Goal: Task Accomplishment & Management: Use online tool/utility

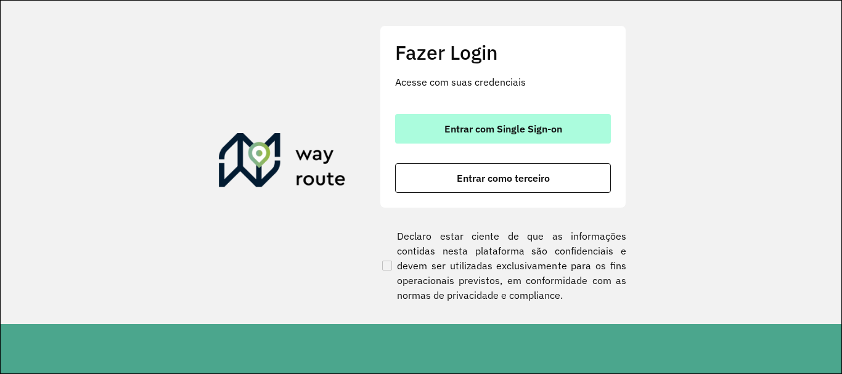
click at [424, 124] on button "Entrar com Single Sign-on" at bounding box center [503, 129] width 216 height 30
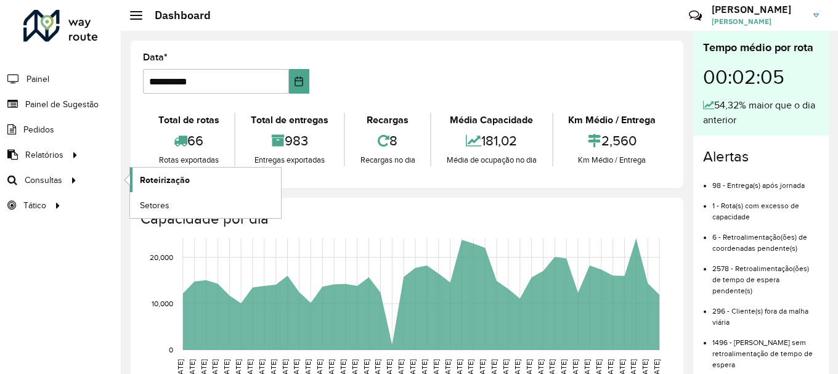
click at [145, 184] on span "Roteirização" at bounding box center [165, 180] width 50 height 13
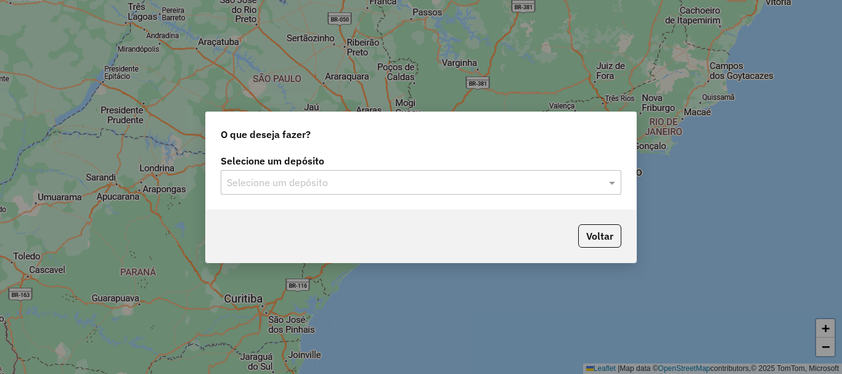
click at [362, 187] on input "text" at bounding box center [408, 183] width 363 height 15
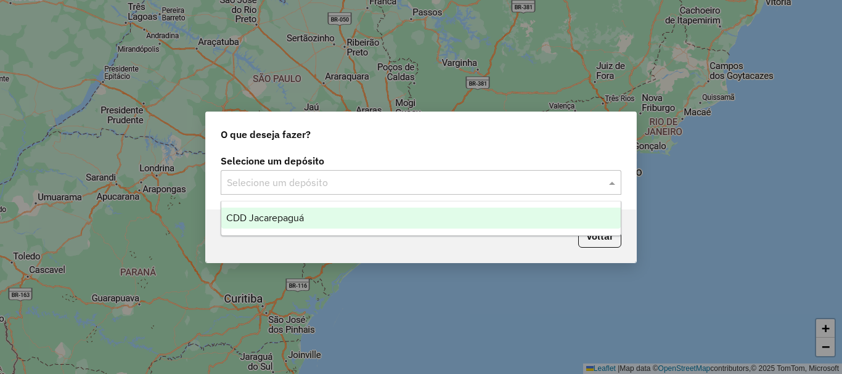
click at [301, 209] on div "CDD Jacarepaguá" at bounding box center [420, 218] width 399 height 21
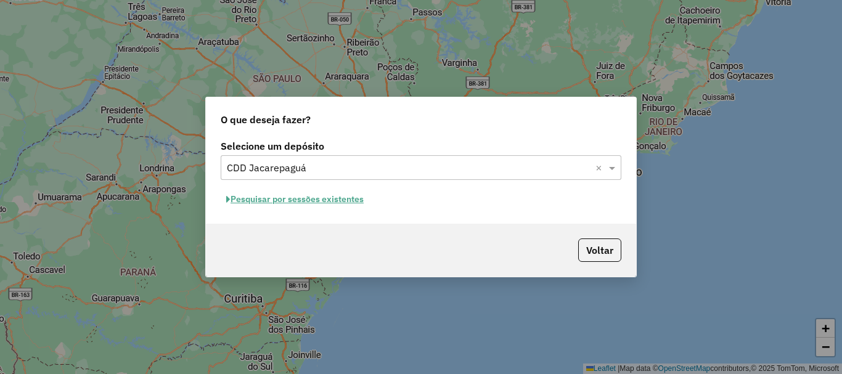
click at [317, 197] on button "Pesquisar por sessões existentes" at bounding box center [295, 199] width 148 height 19
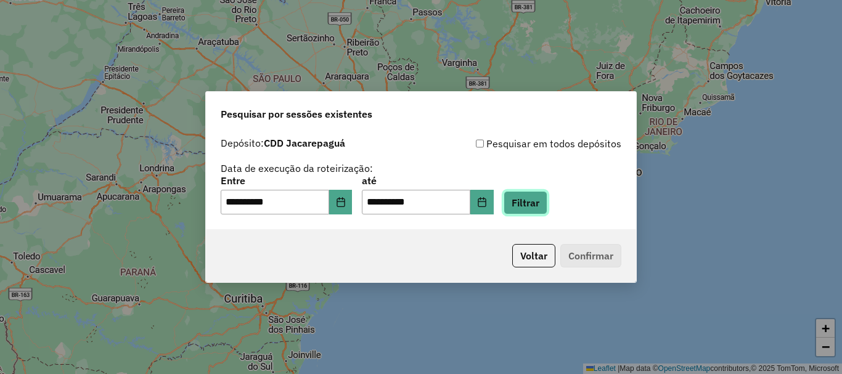
click at [547, 197] on button "Filtrar" at bounding box center [525, 202] width 44 height 23
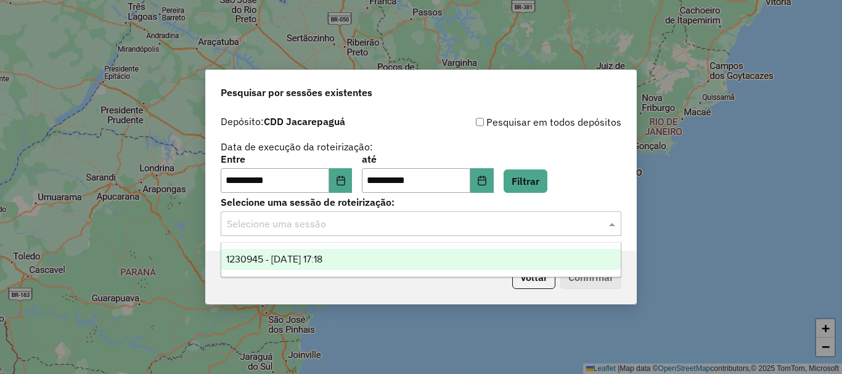
click at [394, 232] on div "Selecione uma sessão" at bounding box center [421, 223] width 400 height 25
click at [372, 255] on div "1230945 - 18/08/2025 17:18" at bounding box center [420, 259] width 399 height 21
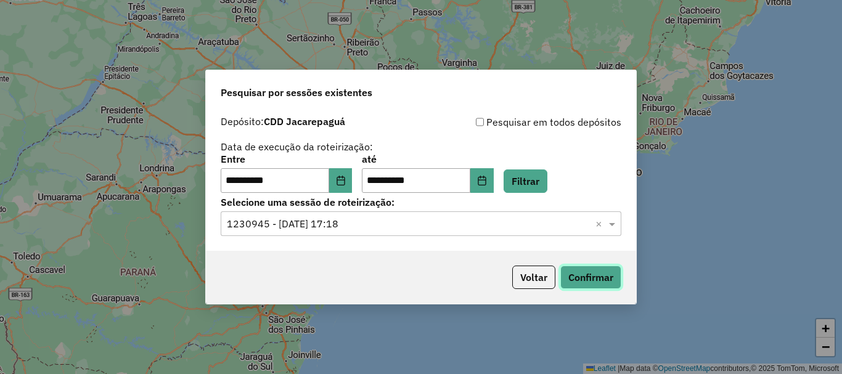
click at [584, 275] on button "Confirmar" at bounding box center [590, 277] width 61 height 23
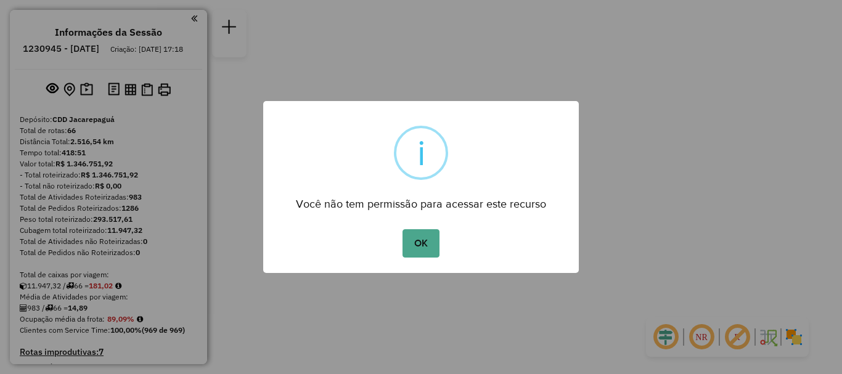
drag, startPoint x: 448, startPoint y: 251, endPoint x: 440, endPoint y: 250, distance: 8.2
click at [447, 251] on div "OK No Cancel" at bounding box center [420, 243] width 315 height 34
click at [433, 245] on button "OK" at bounding box center [420, 243] width 36 height 28
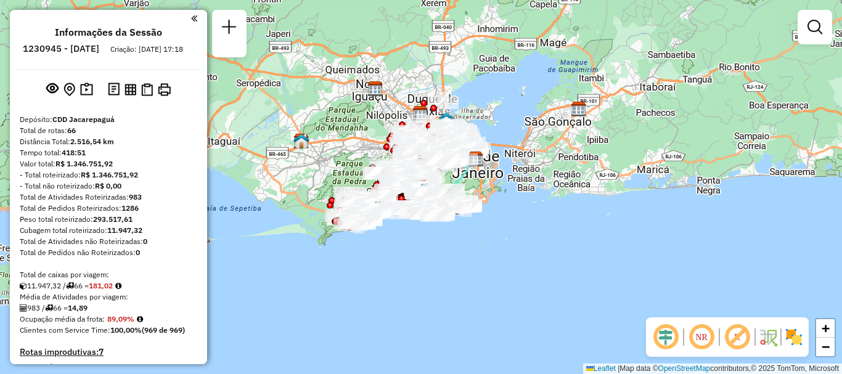
scroll to position [3620, 0]
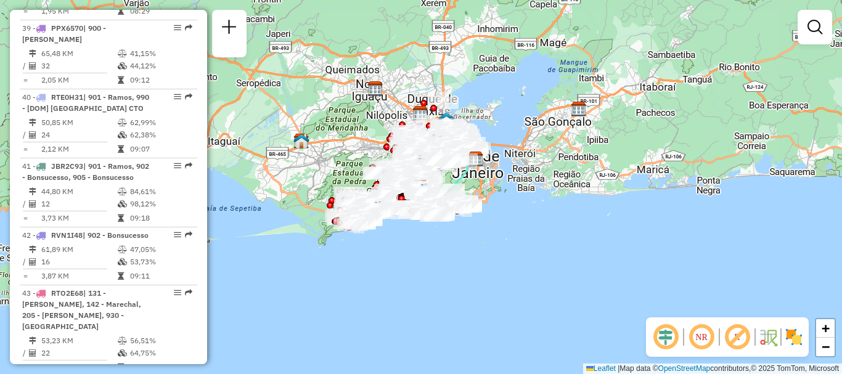
select select "**********"
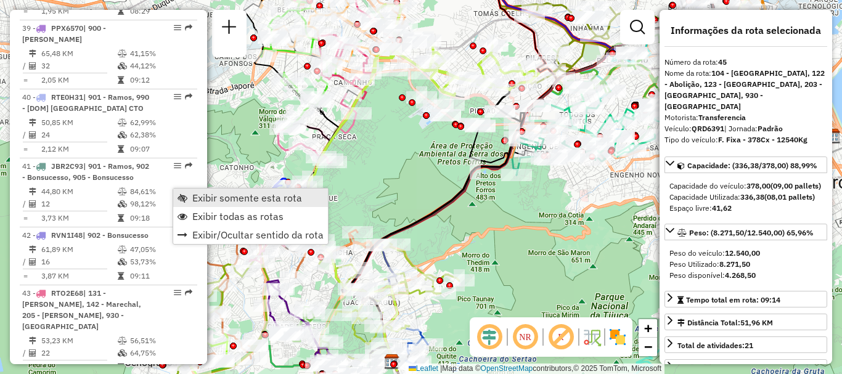
click at [198, 194] on span "Exibir somente esta rota" at bounding box center [247, 198] width 110 height 10
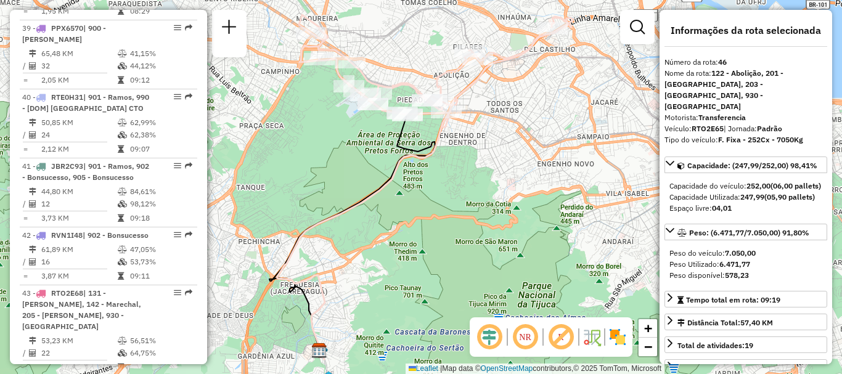
scroll to position [2712, 0]
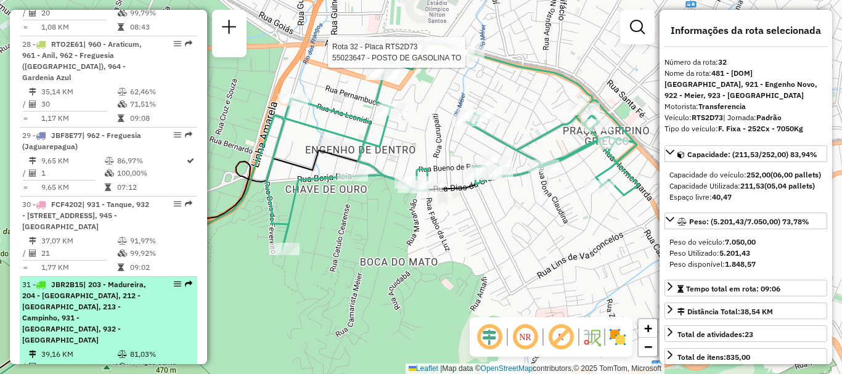
click at [110, 280] on span "| 203 - Madureira, 204 - [GEOGRAPHIC_DATA], 212 - [GEOGRAPHIC_DATA], 213 - Camp…" at bounding box center [84, 312] width 124 height 65
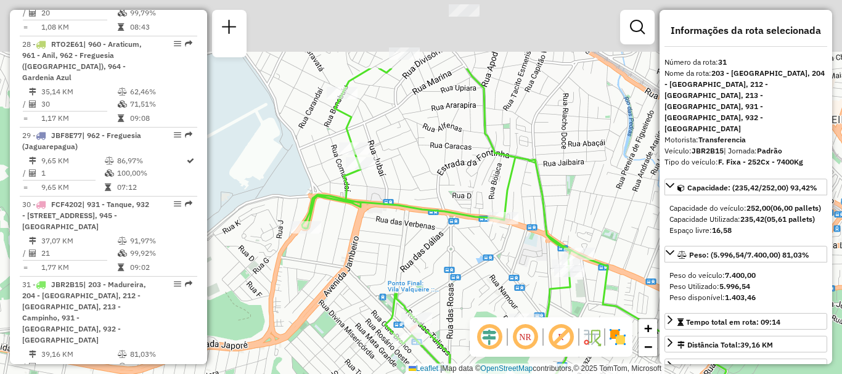
drag, startPoint x: 461, startPoint y: 121, endPoint x: 431, endPoint y: 229, distance: 111.4
click at [431, 229] on div "Janela de atendimento Grade de atendimento Capacidade Transportadoras Veículos …" at bounding box center [421, 187] width 842 height 374
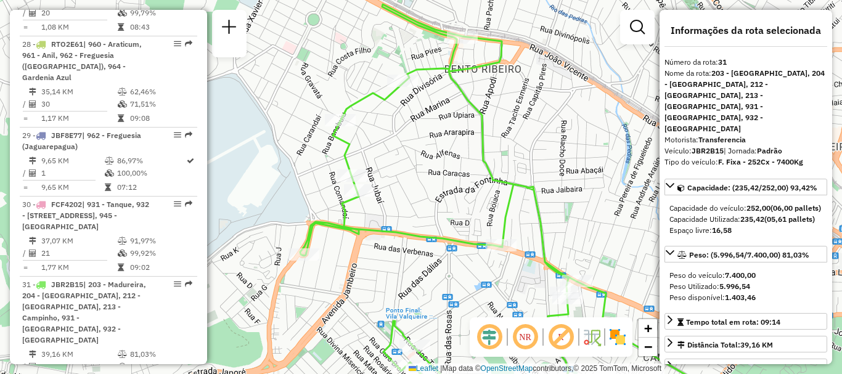
drag, startPoint x: 455, startPoint y: 172, endPoint x: 454, endPoint y: 184, distance: 11.2
click at [454, 184] on div "Janela de atendimento Grade de atendimento Capacidade Transportadoras Veículos …" at bounding box center [421, 187] width 842 height 374
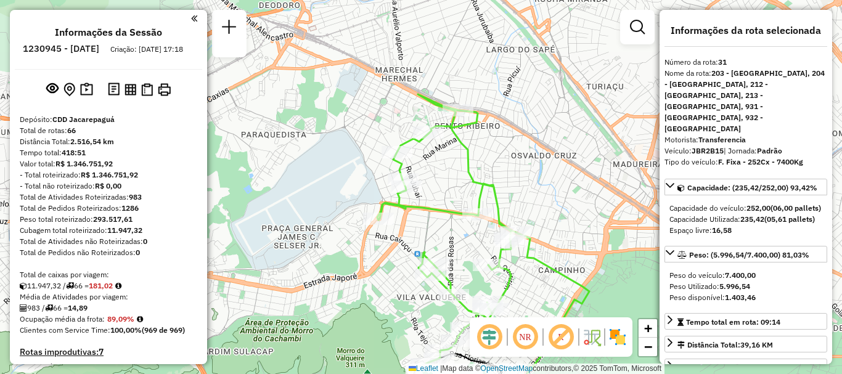
scroll to position [3551, 0]
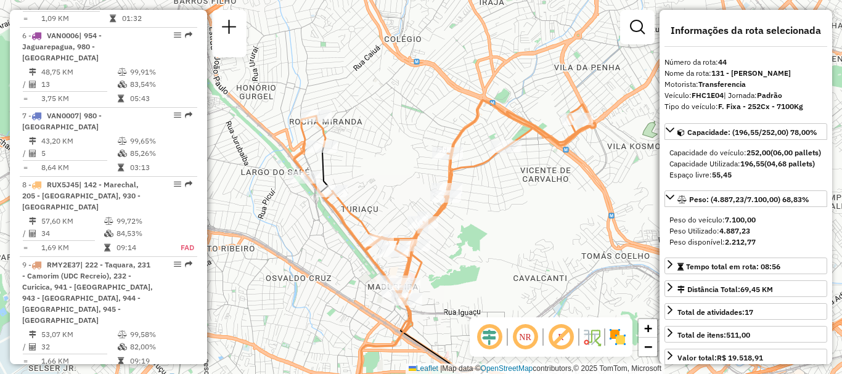
scroll to position [3471, 0]
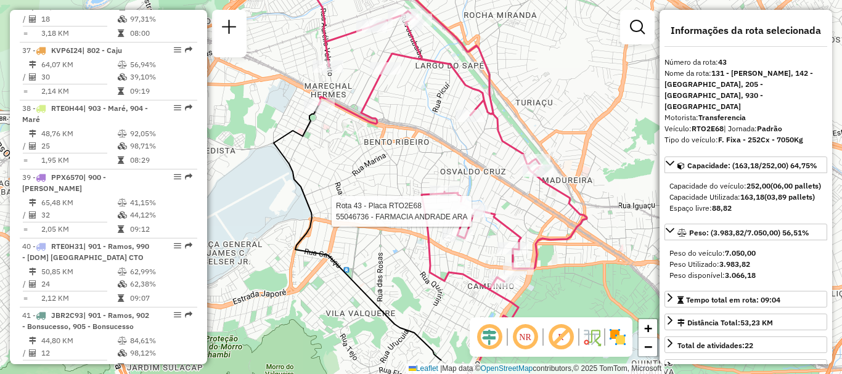
drag, startPoint x: 502, startPoint y: 269, endPoint x: 462, endPoint y: 212, distance: 69.4
click at [462, 212] on div at bounding box center [475, 211] width 31 height 12
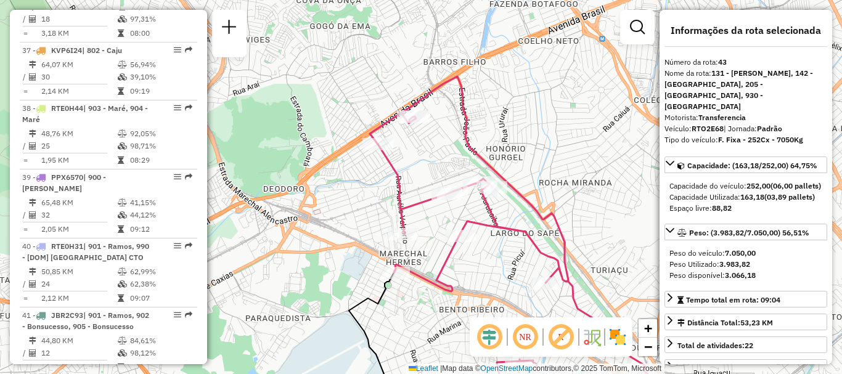
scroll to position [3998, 0]
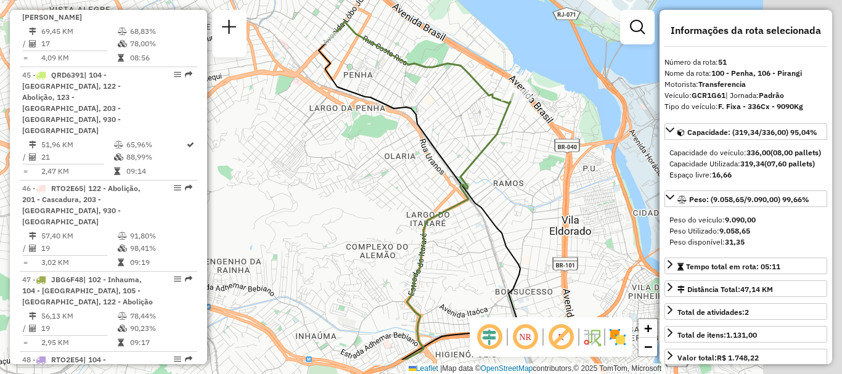
drag, startPoint x: 555, startPoint y: 123, endPoint x: 357, endPoint y: 71, distance: 204.3
click at [357, 71] on div "Janela de atendimento Grade de atendimento Capacidade Transportadoras Veículos …" at bounding box center [421, 187] width 842 height 374
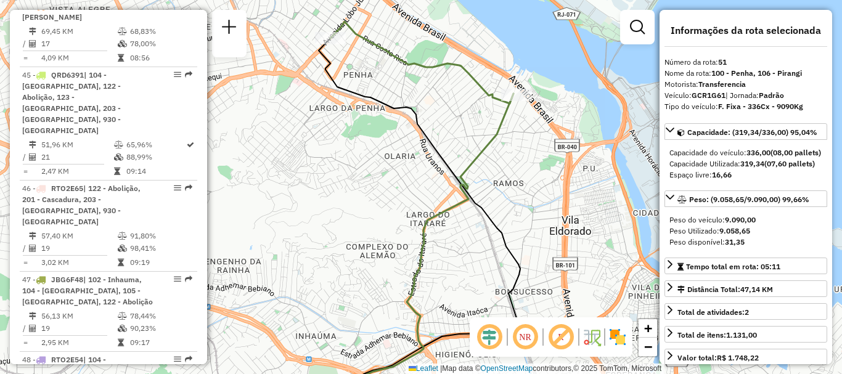
scroll to position [3620, 0]
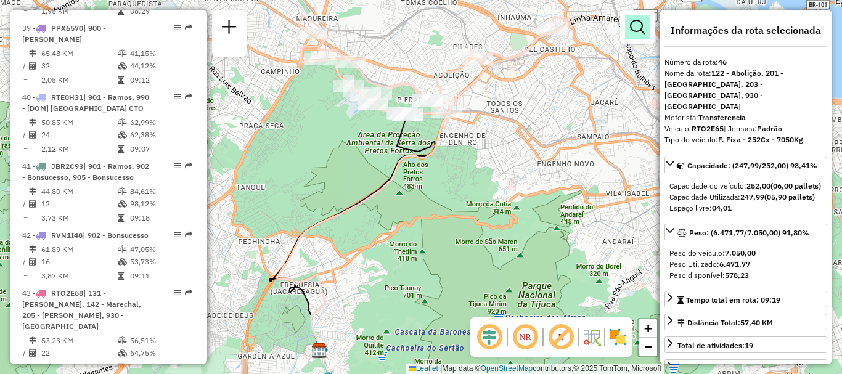
scroll to position [2712, 0]
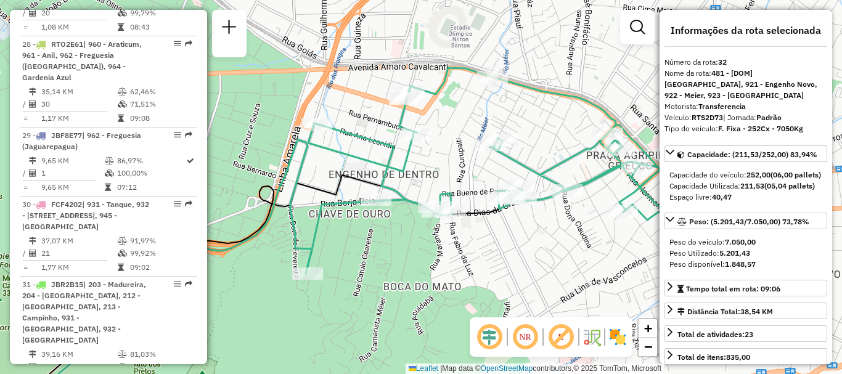
scroll to position [3551, 0]
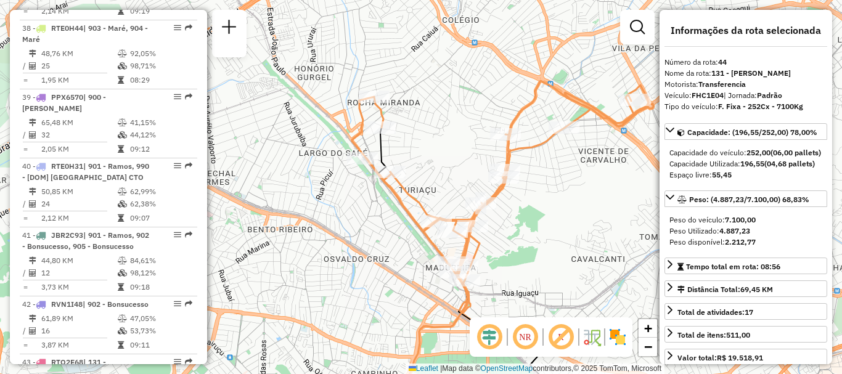
drag, startPoint x: 460, startPoint y: 83, endPoint x: 436, endPoint y: 137, distance: 59.6
click at [436, 137] on div "Janela de atendimento Grade de atendimento Capacidade Transportadoras Veículos …" at bounding box center [421, 187] width 842 height 374
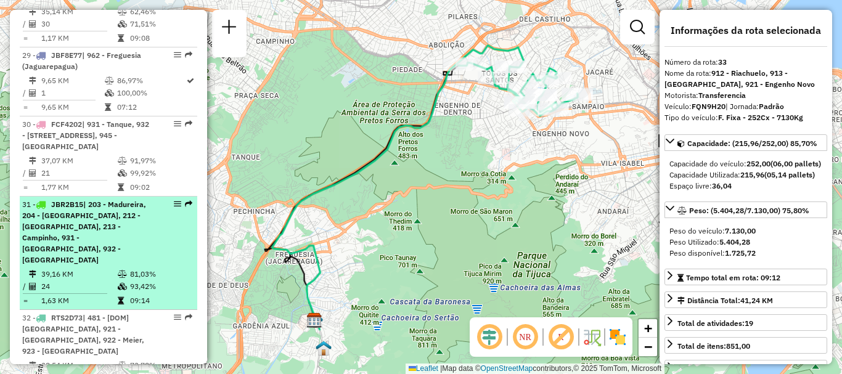
click at [96, 199] on div "31 - JBR2B15 | 203 - Madureira, 204 - [GEOGRAPHIC_DATA], 212 - [GEOGRAPHIC_DATA…" at bounding box center [87, 232] width 131 height 67
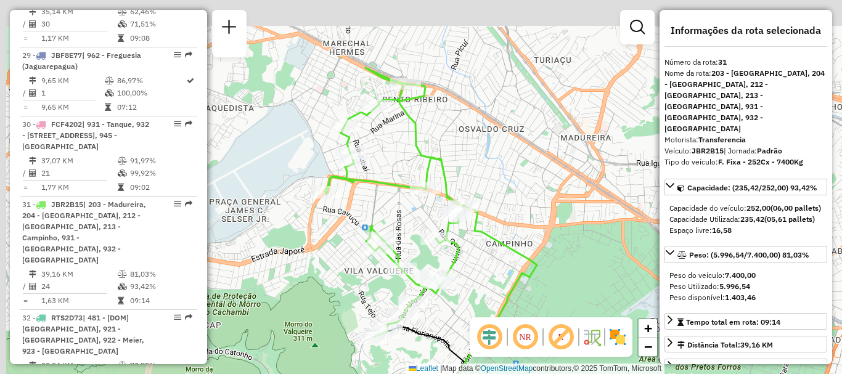
drag, startPoint x: 383, startPoint y: 152, endPoint x: 393, endPoint y: 218, distance: 67.4
click at [393, 218] on div "Janela de atendimento Grade de atendimento Capacidade Transportadoras Veículos …" at bounding box center [421, 187] width 842 height 374
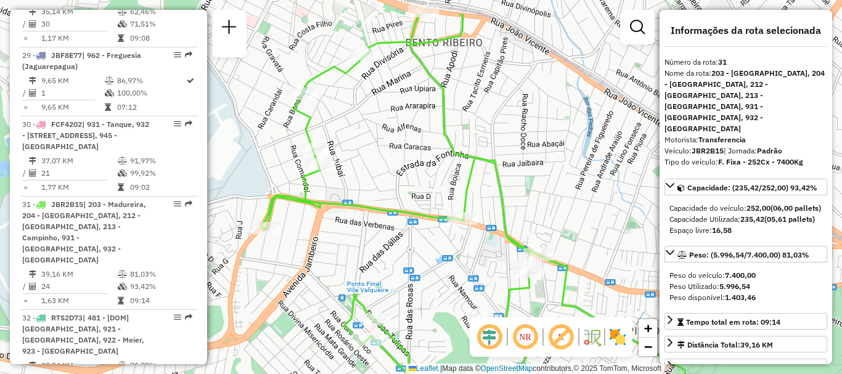
drag, startPoint x: 364, startPoint y: 70, endPoint x: 367, endPoint y: 121, distance: 51.8
click at [367, 121] on div "Janela de atendimento Grade de atendimento Capacidade Transportadoras Veículos …" at bounding box center [421, 187] width 842 height 374
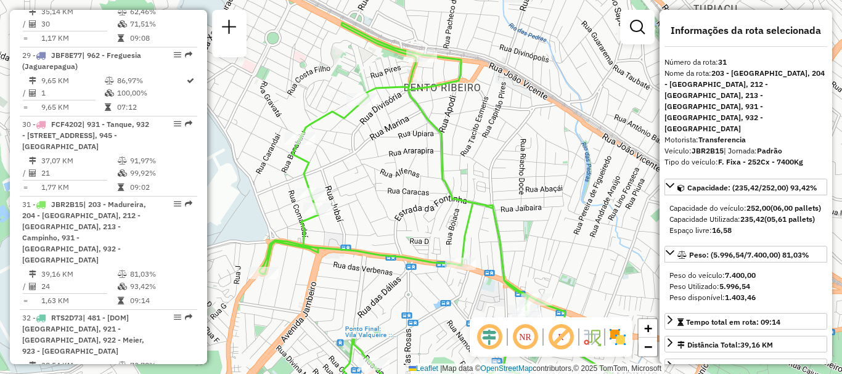
drag, startPoint x: 422, startPoint y: 39, endPoint x: 420, endPoint y: 84, distance: 45.0
click at [420, 84] on icon at bounding box center [471, 239] width 424 height 433
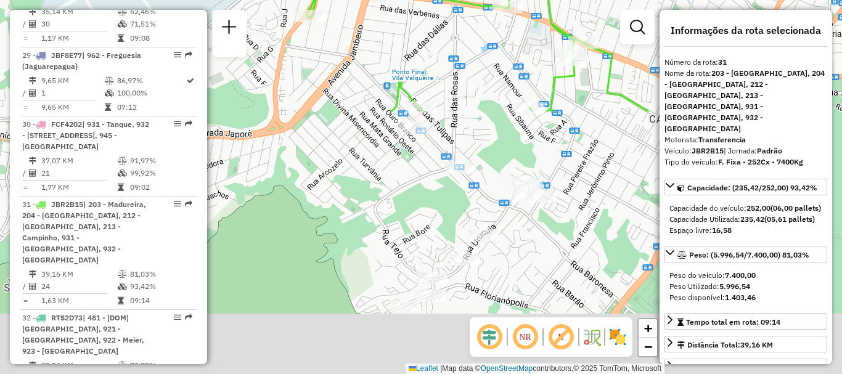
drag, startPoint x: 371, startPoint y: 282, endPoint x: 416, endPoint y: -31, distance: 316.2
click at [416, 0] on html "Aguarde... Pop-up bloqueado! Seu navegador bloqueou automáticamente a abertura …" at bounding box center [421, 187] width 842 height 374
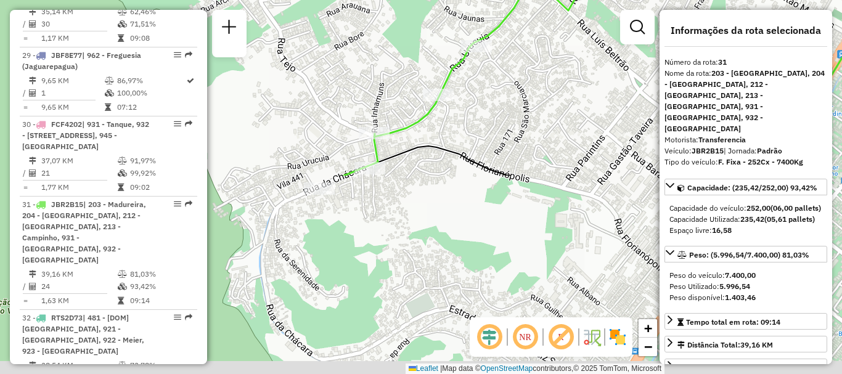
drag, startPoint x: 464, startPoint y: 296, endPoint x: 524, endPoint y: 60, distance: 242.8
click at [524, 60] on div "Janela de atendimento Grade de atendimento Capacidade Transportadoras Veículos …" at bounding box center [421, 187] width 842 height 374
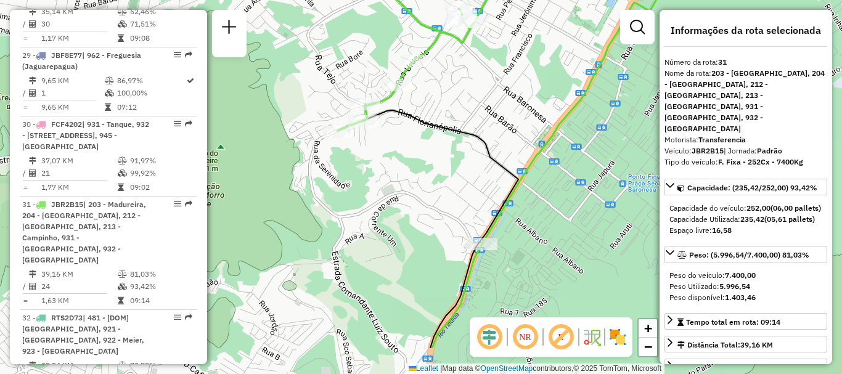
drag, startPoint x: 507, startPoint y: 257, endPoint x: 463, endPoint y: 193, distance: 77.1
click at [463, 193] on div "Janela de atendimento Grade de atendimento Capacidade Transportadoras Veículos …" at bounding box center [421, 187] width 842 height 374
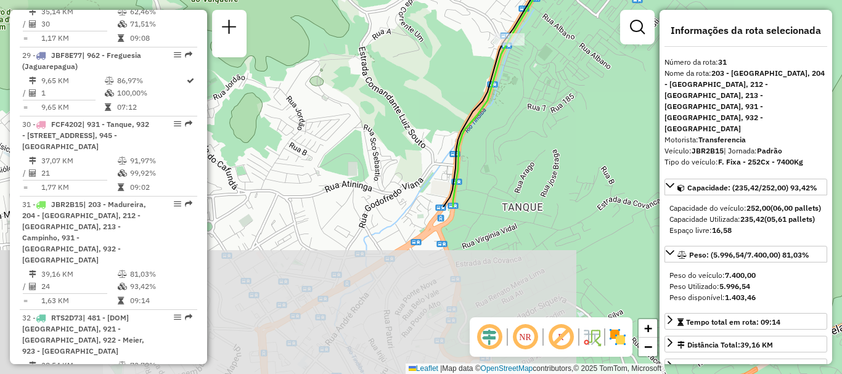
drag, startPoint x: 387, startPoint y: 327, endPoint x: 414, endPoint y: 123, distance: 205.1
click at [414, 123] on div "Janela de atendimento Grade de atendimento Capacidade Transportadoras Veículos …" at bounding box center [421, 187] width 842 height 374
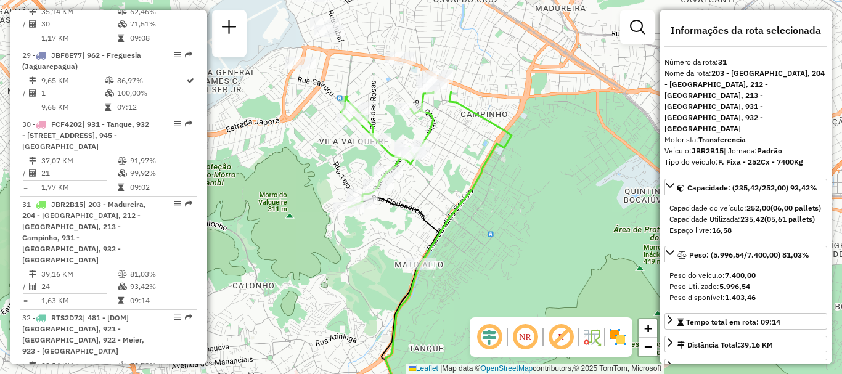
drag, startPoint x: 404, startPoint y: 119, endPoint x: 386, endPoint y: 250, distance: 131.8
click at [386, 250] on div "Janela de atendimento Grade de atendimento Capacidade Transportadoras Veículos …" at bounding box center [421, 187] width 842 height 374
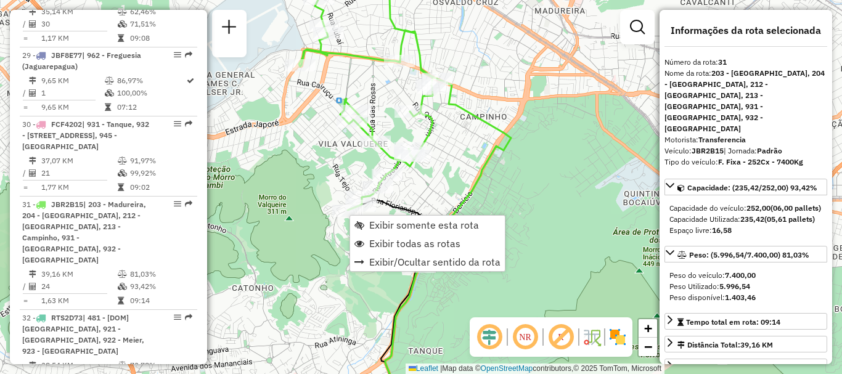
scroll to position [2790, 0]
click at [382, 244] on span "Exibir todas as rotas" at bounding box center [414, 243] width 91 height 10
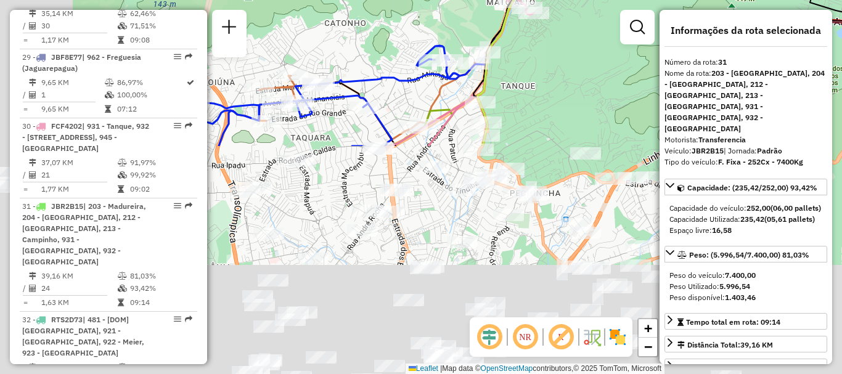
drag, startPoint x: 331, startPoint y: 269, endPoint x: 482, endPoint y: 5, distance: 304.1
click at [460, 0] on html "Aguarde... Pop-up bloqueado! Seu navegador bloqueou automáticamente a abertura …" at bounding box center [421, 187] width 842 height 374
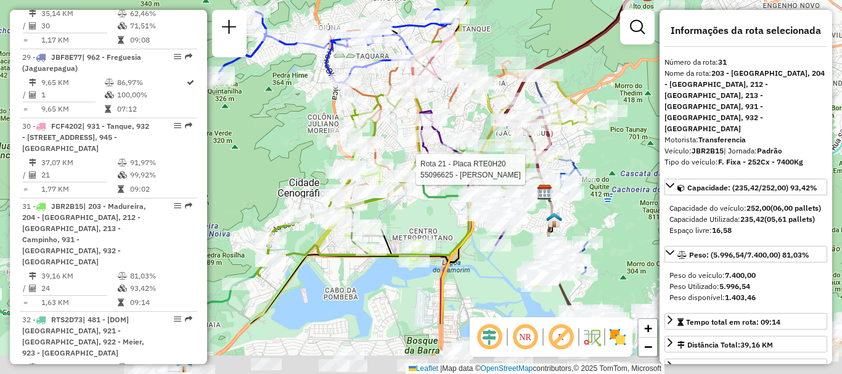
drag, startPoint x: 460, startPoint y: 263, endPoint x: 426, endPoint y: 176, distance: 93.5
click at [426, 176] on div at bounding box center [412, 169] width 31 height 12
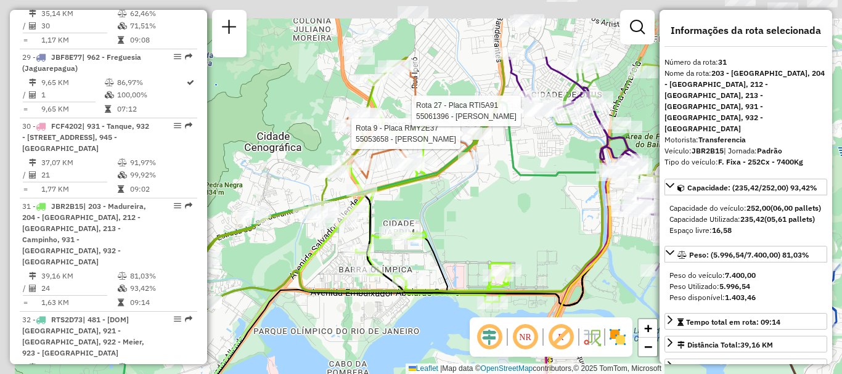
drag, startPoint x: 344, startPoint y: 126, endPoint x: 394, endPoint y: 232, distance: 117.9
click at [394, 232] on div "Rota 9 - Placa RMY2E37 55053658 - JOSELANE BRANCO Rota 27 - Placa RTI5A91 55061…" at bounding box center [421, 187] width 842 height 374
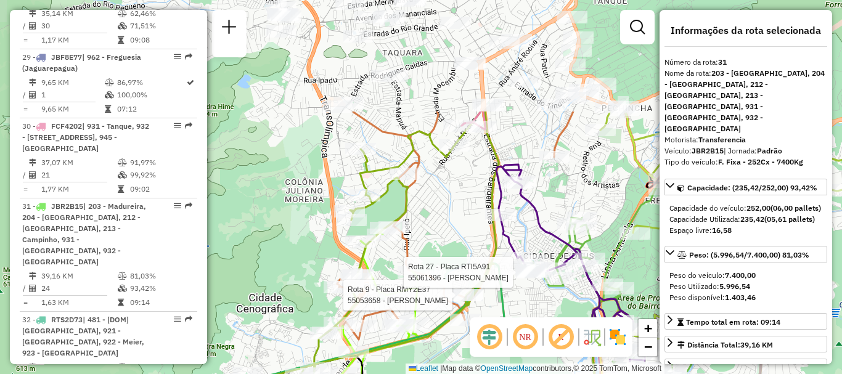
drag, startPoint x: 469, startPoint y: 63, endPoint x: 480, endPoint y: 270, distance: 207.3
click at [477, 271] on div "Rota 9 - Placa RMY2E37 55053658 - JOSELANE BRANCO Rota 27 - Placa RTI5A91 55061…" at bounding box center [421, 187] width 842 height 374
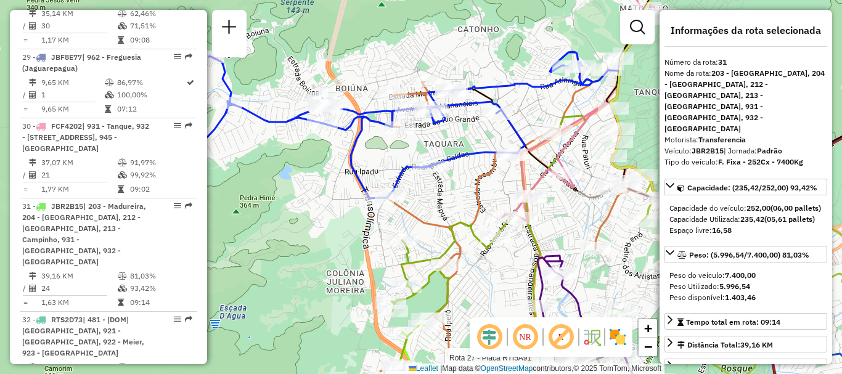
drag, startPoint x: 315, startPoint y: 113, endPoint x: 346, endPoint y: 141, distance: 42.3
click at [338, 147] on div "Rota 9 - Placa RMY2E37 55053658 - JOSELANE BRANCO Rota 27 - Placa RTI5A91 55061…" at bounding box center [421, 187] width 842 height 374
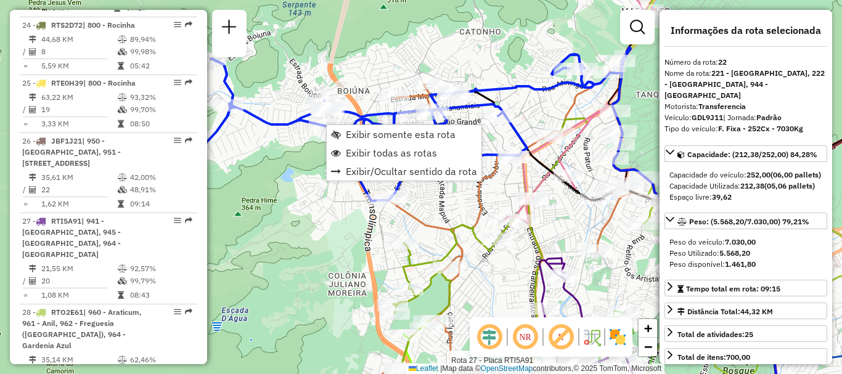
scroll to position [2158, 0]
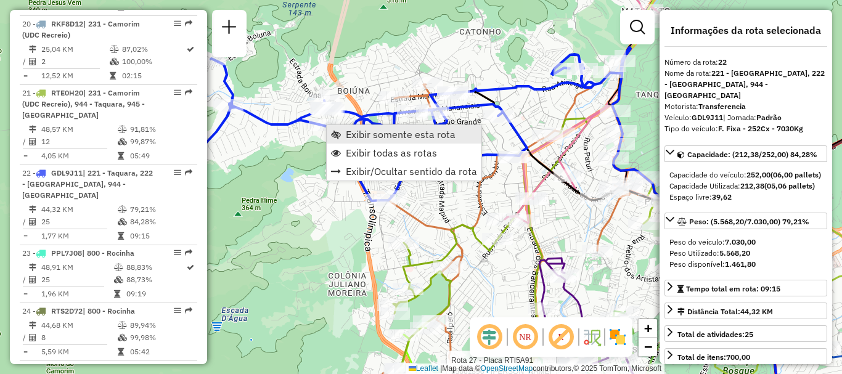
click at [352, 132] on span "Exibir somente esta rota" at bounding box center [401, 134] width 110 height 10
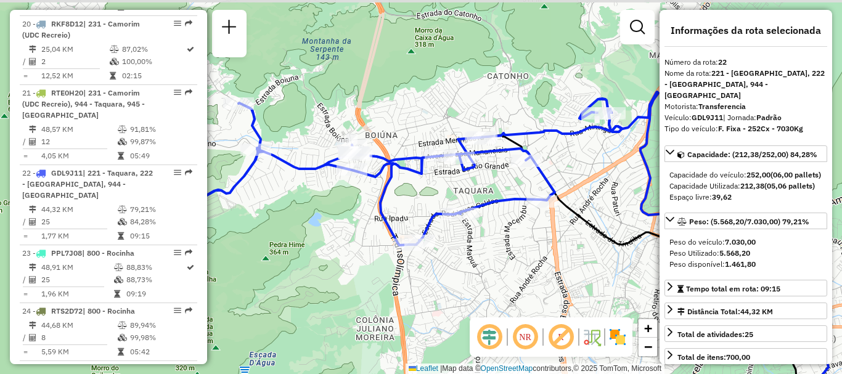
drag, startPoint x: 373, startPoint y: 148, endPoint x: 406, endPoint y: 184, distance: 48.0
click at [406, 184] on div "Janela de atendimento Grade de atendimento Capacidade Transportadoras Veículos …" at bounding box center [421, 187] width 842 height 374
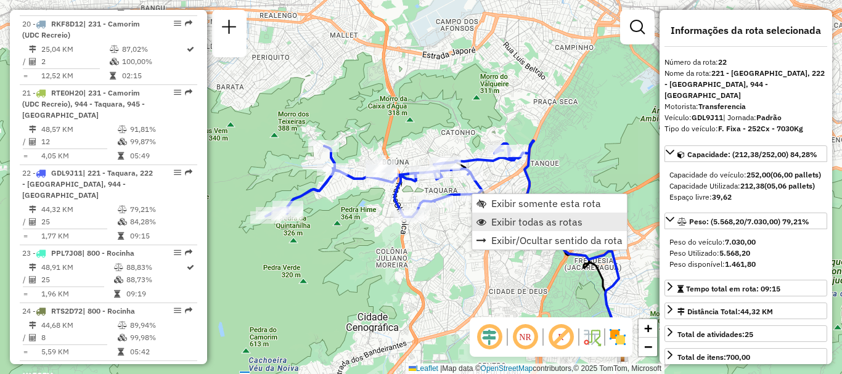
click at [504, 221] on span "Exibir todas as rotas" at bounding box center [536, 222] width 91 height 10
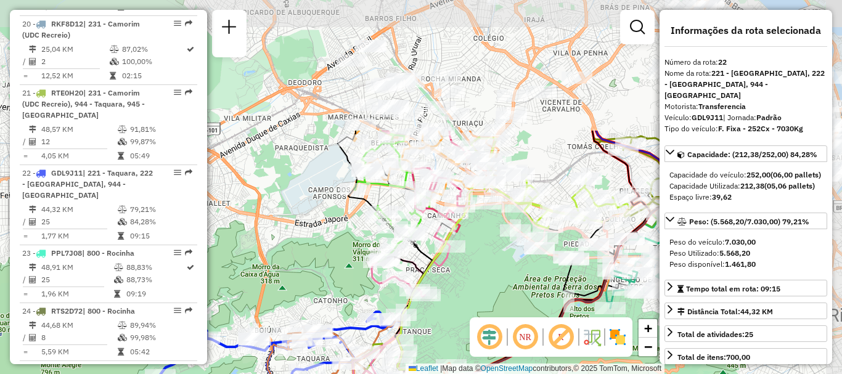
drag, startPoint x: 584, startPoint y: 132, endPoint x: 457, endPoint y: 300, distance: 211.1
click at [457, 300] on div "Janela de atendimento Grade de atendimento Capacidade Transportadoras Veículos …" at bounding box center [421, 187] width 842 height 374
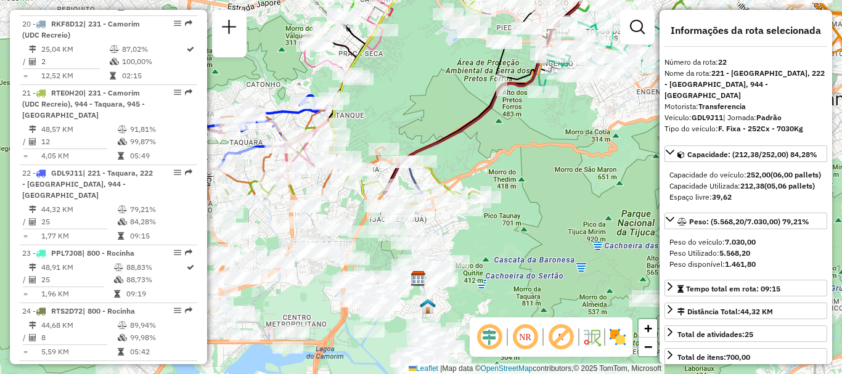
drag, startPoint x: 473, startPoint y: 290, endPoint x: 390, endPoint y: 112, distance: 196.3
click at [405, 73] on div "Janela de atendimento Grade de atendimento Capacidade Transportadoras Veículos …" at bounding box center [421, 187] width 842 height 374
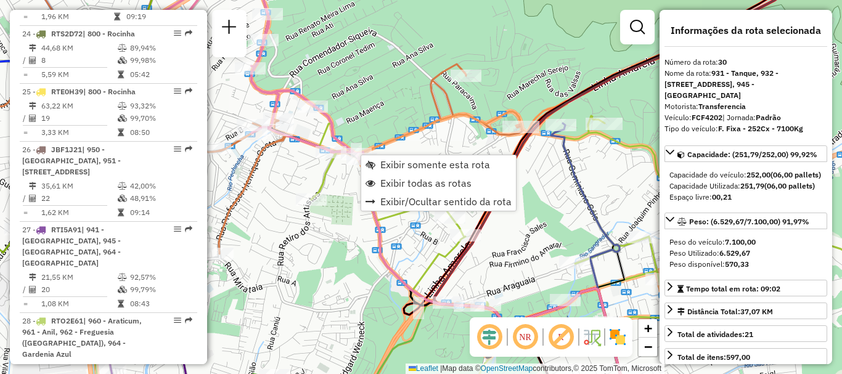
scroll to position [2710, 0]
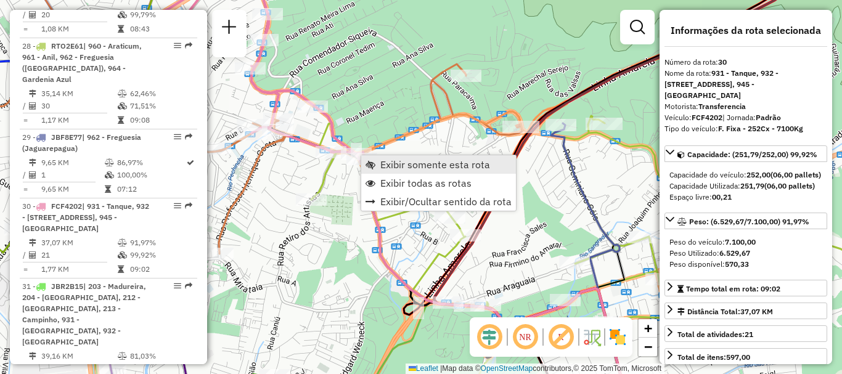
click at [389, 163] on span "Exibir somente esta rota" at bounding box center [435, 165] width 110 height 10
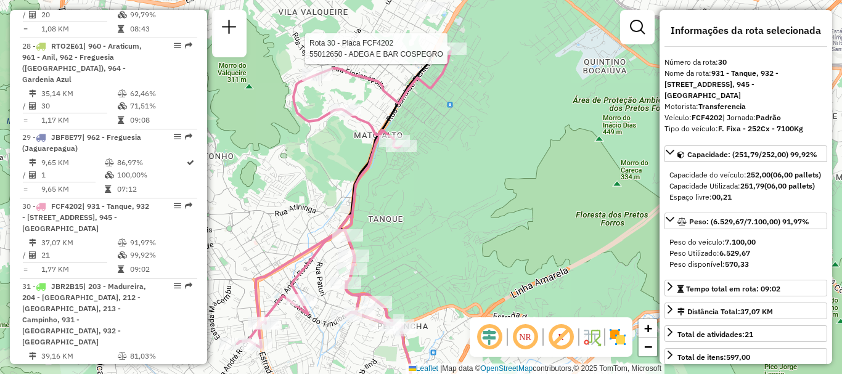
drag, startPoint x: 479, startPoint y: 131, endPoint x: 424, endPoint y: 219, distance: 103.4
click at [424, 219] on div "Rota 30 - Placa FCF4202 55012650 - ADEGA E BAR COSPEGRO Janela de atendimento G…" at bounding box center [421, 187] width 842 height 374
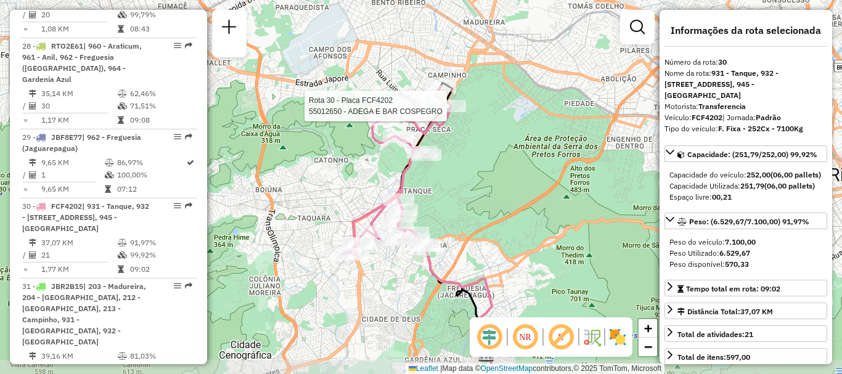
drag, startPoint x: 440, startPoint y: 217, endPoint x: 452, endPoint y: 191, distance: 28.7
click at [452, 191] on div "Rota 30 - Placa FCF4202 55012650 - ADEGA E BAR COSPEGRO Janela de atendimento G…" at bounding box center [421, 187] width 842 height 374
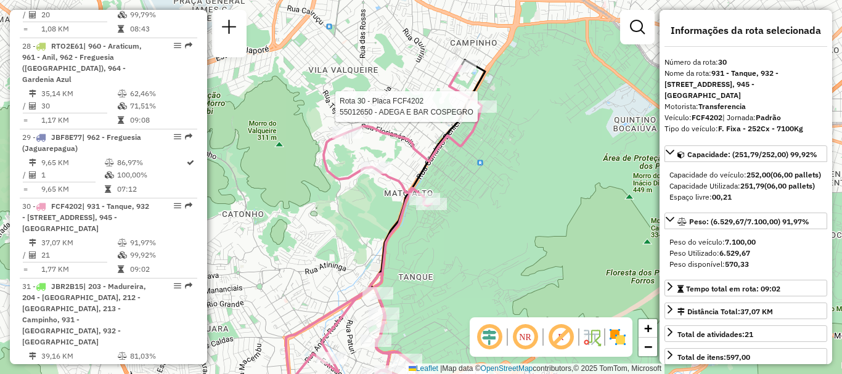
drag, startPoint x: 458, startPoint y: 149, endPoint x: 469, endPoint y: 196, distance: 48.3
click at [469, 197] on div "Rota 30 - Placa FCF4202 55012650 - ADEGA E BAR COSPEGRO Janela de atendimento G…" at bounding box center [421, 187] width 842 height 374
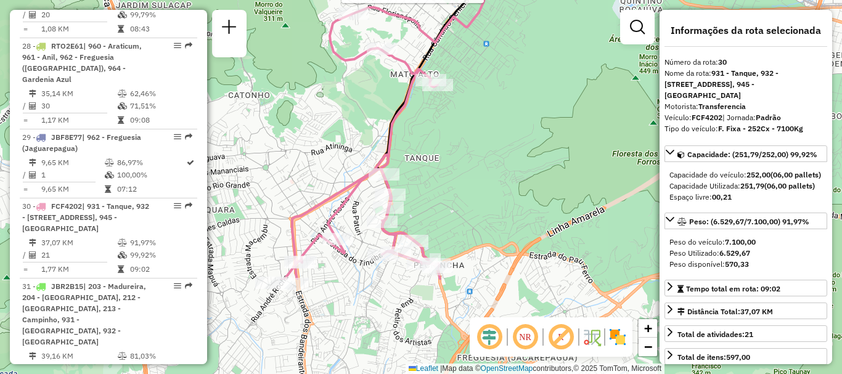
drag, startPoint x: 488, startPoint y: 261, endPoint x: 494, endPoint y: 130, distance: 131.4
click at [494, 130] on div "Rota 30 - Placa FCF4202 55012650 - ADEGA E BAR COSPEGRO Janela de atendimento G…" at bounding box center [421, 187] width 842 height 374
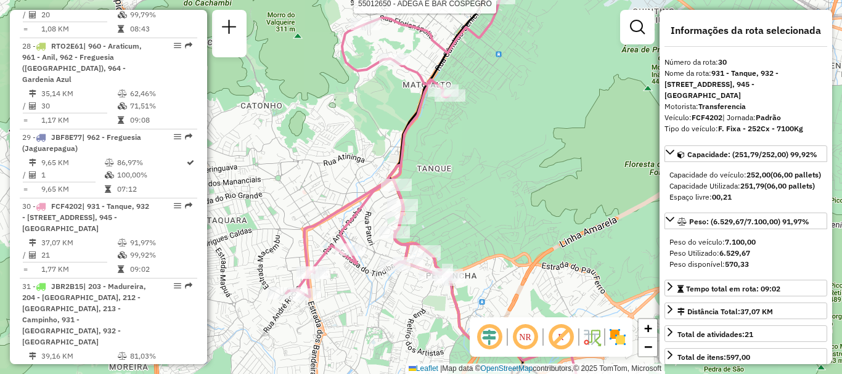
drag, startPoint x: 498, startPoint y: 114, endPoint x: 505, endPoint y: 145, distance: 31.5
click at [506, 144] on div "Rota 30 - Placa FCF4202 55012650 - ADEGA E BAR COSPEGRO Janela de atendimento G…" at bounding box center [421, 187] width 842 height 374
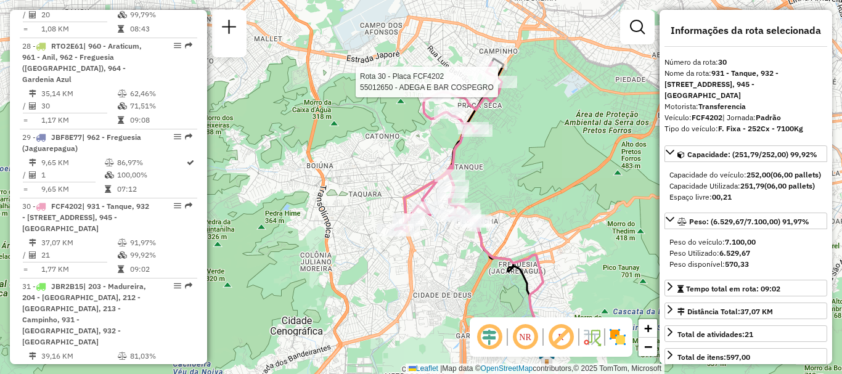
click at [507, 155] on div "Rota 30 - Placa FCF4202 55012650 - ADEGA E BAR COSPEGRO Janela de atendimento G…" at bounding box center [421, 187] width 842 height 374
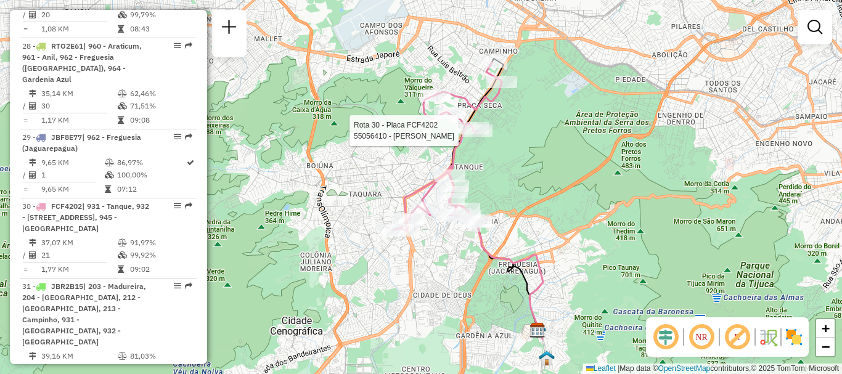
select select "**********"
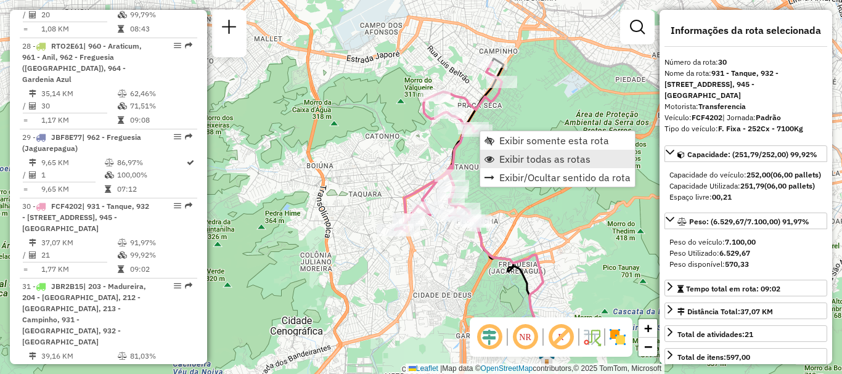
click at [541, 158] on span "Exibir todas as rotas" at bounding box center [544, 159] width 91 height 10
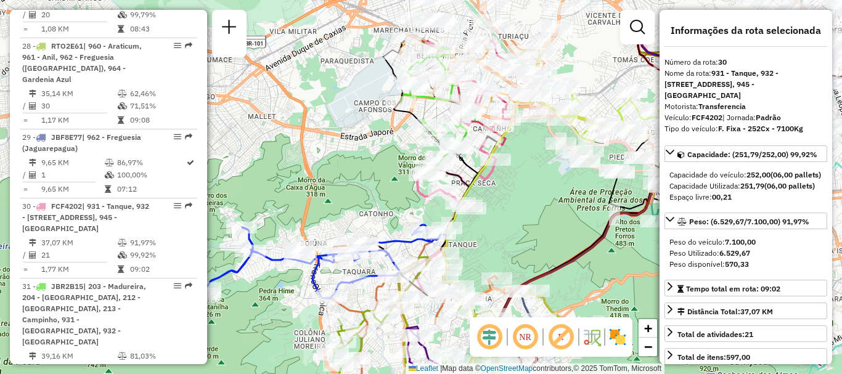
drag, startPoint x: 522, startPoint y: 112, endPoint x: 516, endPoint y: 189, distance: 77.9
click at [516, 189] on div "Janela de atendimento Grade de atendimento Capacidade Transportadoras Veículos …" at bounding box center [421, 187] width 842 height 374
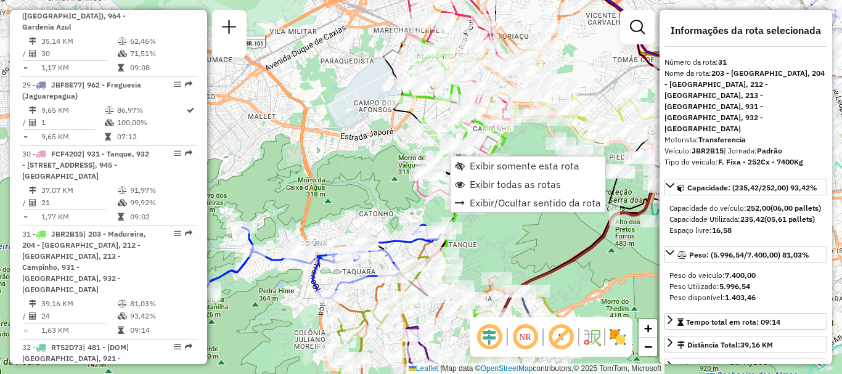
scroll to position [2790, 0]
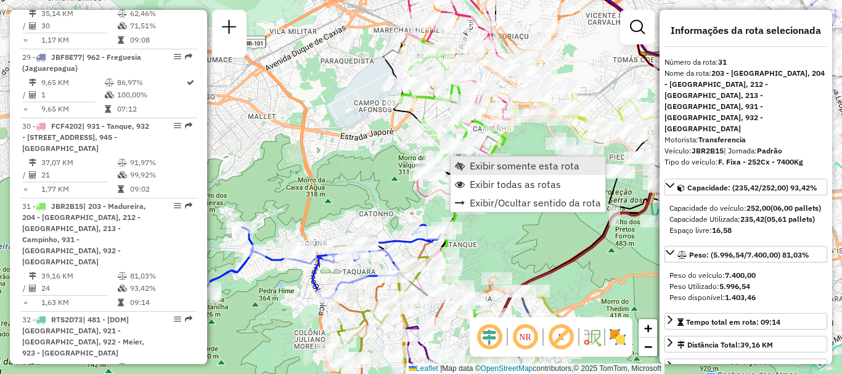
click at [485, 166] on span "Exibir somente esta rota" at bounding box center [524, 166] width 110 height 10
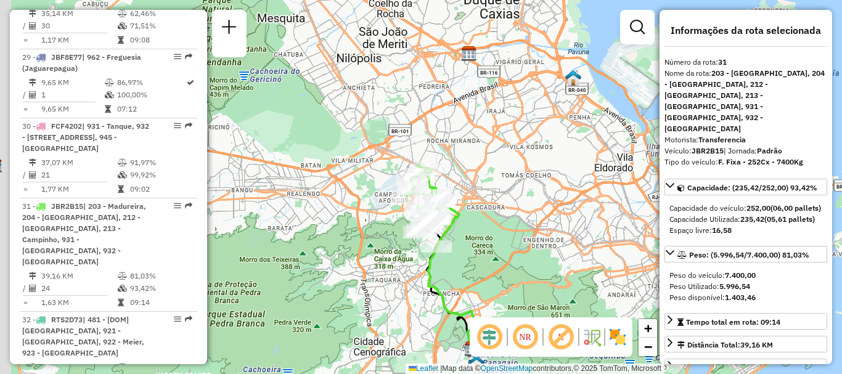
drag, startPoint x: 470, startPoint y: 153, endPoint x: 490, endPoint y: 222, distance: 71.8
click at [490, 222] on div "Janela de atendimento Grade de atendimento Capacidade Transportadoras Veículos …" at bounding box center [421, 187] width 842 height 374
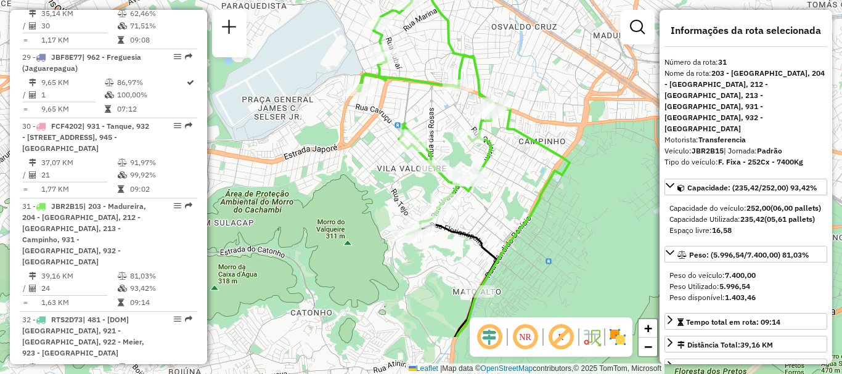
drag, startPoint x: 519, startPoint y: 245, endPoint x: 601, endPoint y: 171, distance: 110.4
click at [601, 171] on div "Janela de atendimento Grade de atendimento Capacidade Transportadoras Veículos …" at bounding box center [421, 187] width 842 height 374
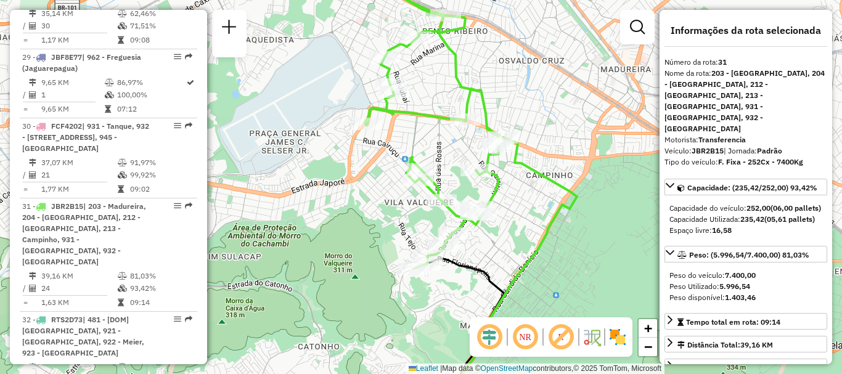
click at [550, 205] on div "Janela de atendimento Grade de atendimento Capacidade Transportadoras Veículos …" at bounding box center [421, 187] width 842 height 374
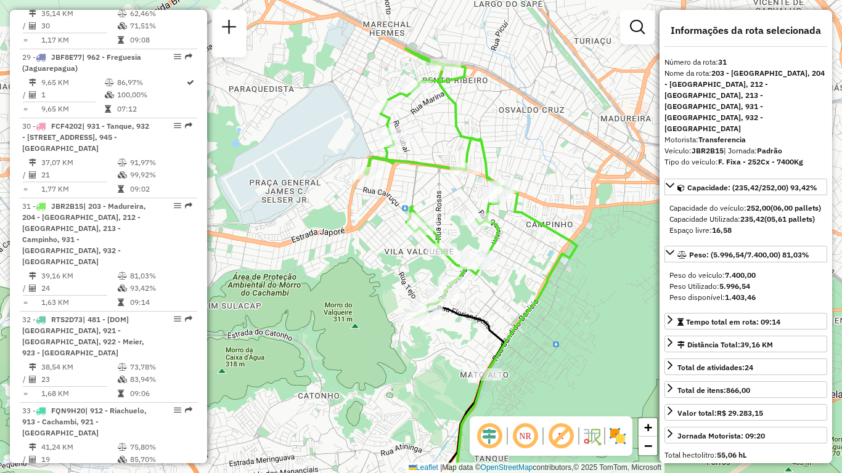
click at [597, 243] on div "Janela de atendimento Grade de atendimento Capacidade Transportadoras Veículos …" at bounding box center [421, 236] width 842 height 473
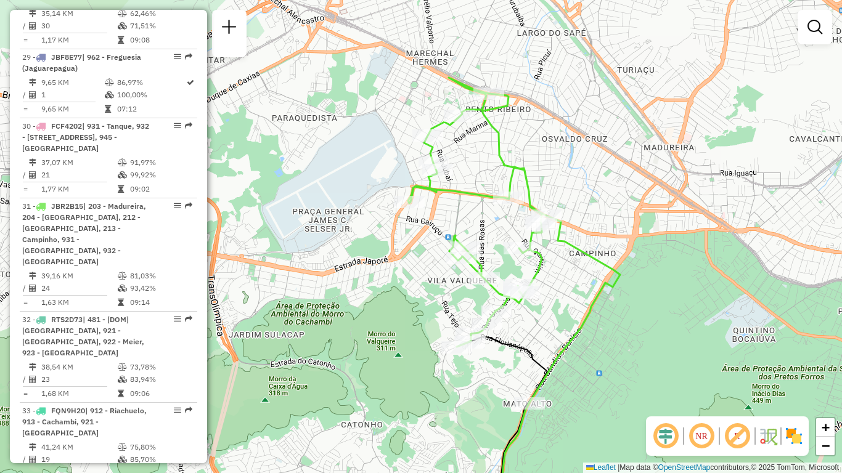
drag, startPoint x: 611, startPoint y: 241, endPoint x: 654, endPoint y: 270, distance: 51.9
click at [654, 270] on div "Janela de atendimento Grade de atendimento Capacidade Transportadoras Veículos …" at bounding box center [421, 236] width 842 height 473
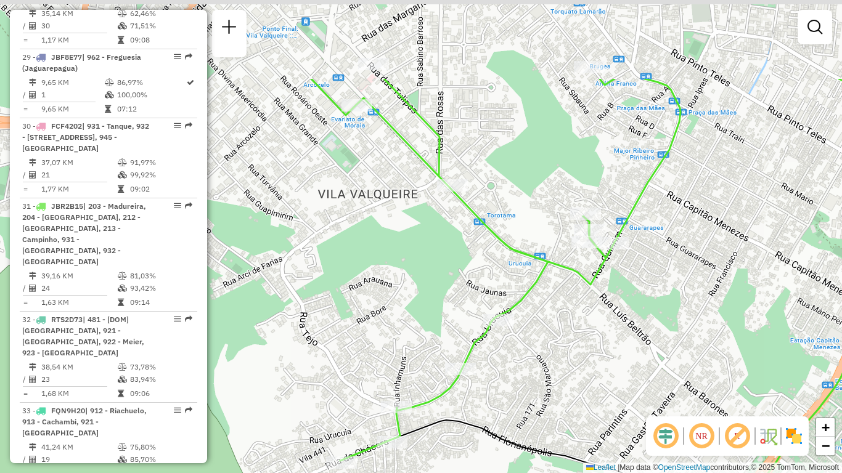
drag, startPoint x: 619, startPoint y: 163, endPoint x: 564, endPoint y: 286, distance: 135.7
click at [569, 289] on div "Janela de atendimento Grade de atendimento Capacidade Transportadoras Veículos …" at bounding box center [421, 236] width 842 height 473
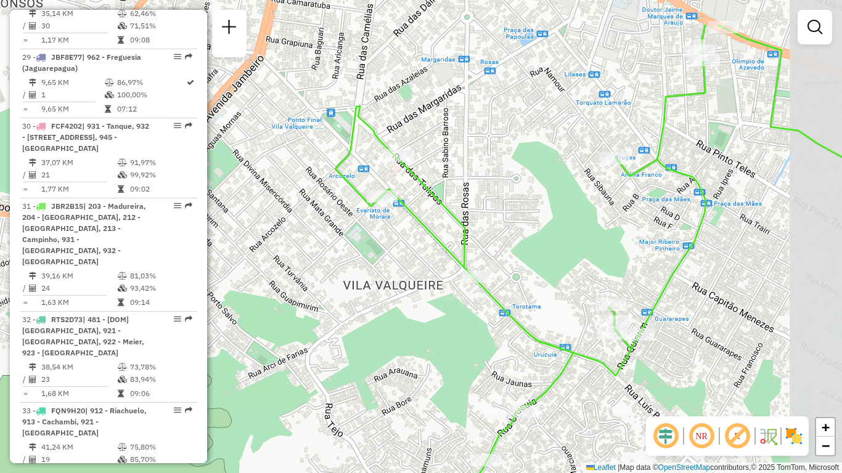
drag, startPoint x: 566, startPoint y: 250, endPoint x: 517, endPoint y: 329, distance: 93.2
click at [498, 329] on icon at bounding box center [601, 309] width 532 height 568
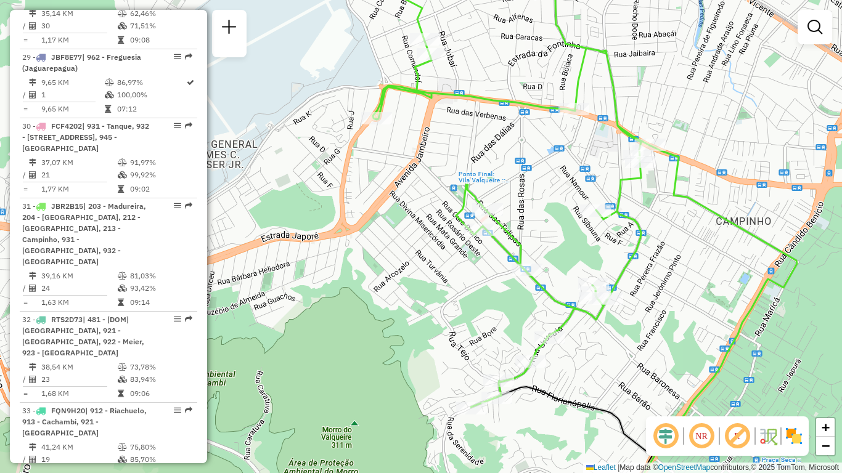
drag, startPoint x: 434, startPoint y: 244, endPoint x: 438, endPoint y: 256, distance: 12.9
click at [438, 256] on div "Janela de atendimento Grade de atendimento Capacidade Transportadoras Veículos …" at bounding box center [421, 236] width 842 height 473
